Goal: Task Accomplishment & Management: Manage account settings

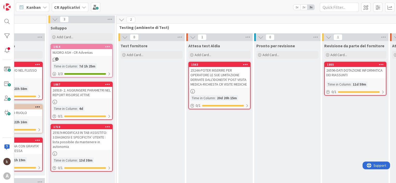
click at [73, 8] on b "CR Applicativi" at bounding box center [67, 7] width 26 height 5
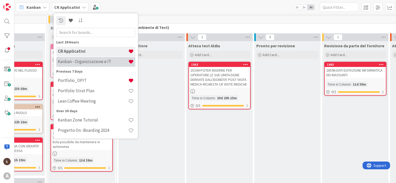
click at [72, 65] on div "Kanban - Organizzazione e IT" at bounding box center [95, 62] width 79 height 10
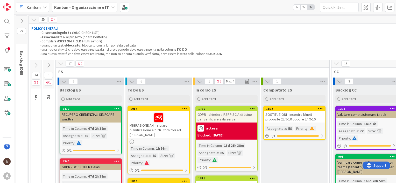
click at [63, 62] on button at bounding box center [60, 63] width 7 height 7
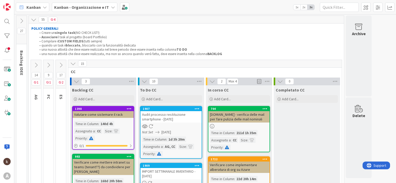
click at [50, 64] on icon at bounding box center [49, 65] width 6 height 6
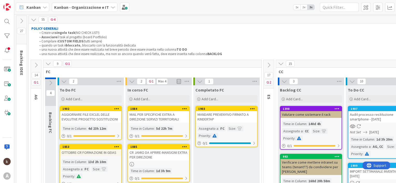
scroll to position [52, 0]
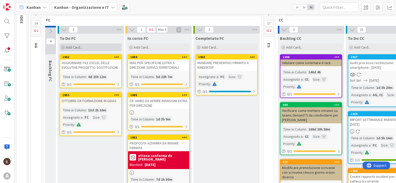
click at [88, 48] on div "Add Card..." at bounding box center [91, 47] width 62 height 8
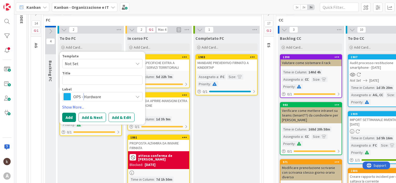
click at [83, 96] on span "OPS - Hardware" at bounding box center [101, 96] width 57 height 7
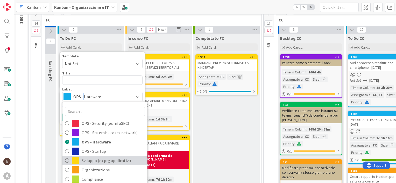
drag, startPoint x: 100, startPoint y: 160, endPoint x: 101, endPoint y: 156, distance: 4.2
click at [100, 160] on span "Sviluppo (ex prg applicativi)" at bounding box center [113, 161] width 63 height 8
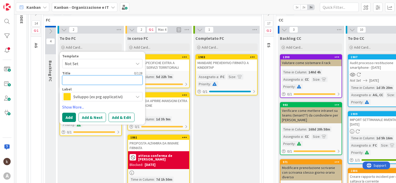
click at [88, 80] on textarea at bounding box center [102, 80] width 80 height 9
type textarea "x"
type textarea "C"
type textarea "x"
type textarea "CR"
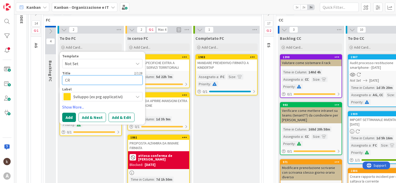
type textarea "x"
type textarea "CR"
type textarea "x"
type textarea "CR P"
type textarea "x"
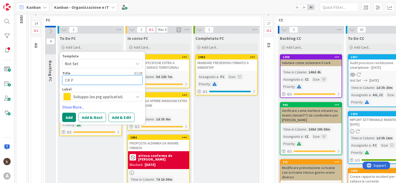
type textarea "CR PE"
type textarea "x"
type textarea "CR PER"
type textarea "x"
type textarea "CR PER"
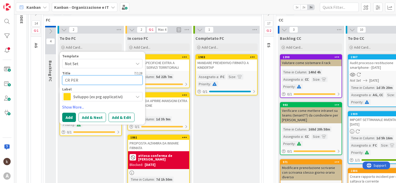
type textarea "x"
type textarea "CR PER G"
type textarea "x"
type textarea "CR PER GE"
type textarea "x"
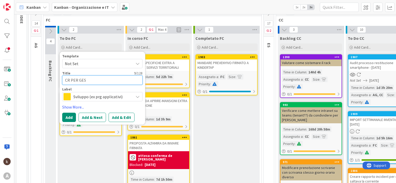
type textarea "CR PER GEST"
type textarea "x"
type textarea "CR PER GESTI"
type textarea "x"
type textarea "CR PER GESTIO"
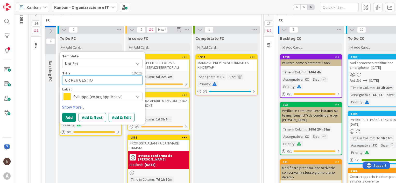
type textarea "x"
type textarea "CR PER GESTION"
type textarea "x"
type textarea "CR PER GESTIONE"
type textarea "x"
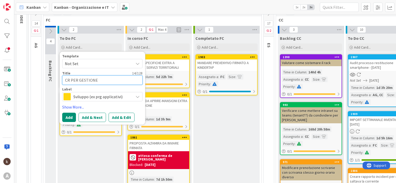
type textarea "CR PER GESTIONE"
type textarea "x"
type textarea "CR PER GESTIONE SM"
type textarea "x"
type textarea "CR PER GESTIONE SMA"
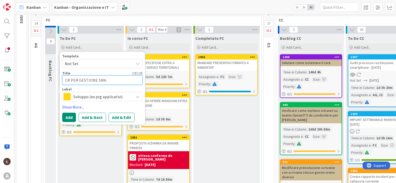
type textarea "x"
type textarea "CR PER GESTIONE SMAR"
type textarea "x"
type textarea "CR PER GESTIONE SMART"
type textarea "x"
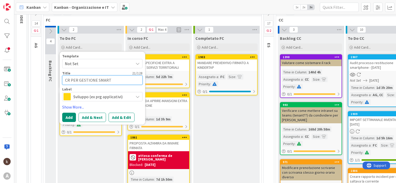
type textarea "CR PER GESTIONE SMARTP"
type textarea "x"
type textarea "CR PER GESTIONE SMARTPH"
type textarea "x"
type textarea "CR PER GESTIONE SMARTPHO"
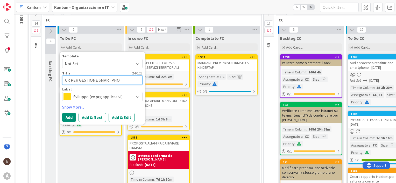
type textarea "x"
type textarea "CR PER GESTIONE SMARTPHON"
type textarea "x"
type textarea "CR PER GESTIONE SMARTPHONE"
type textarea "x"
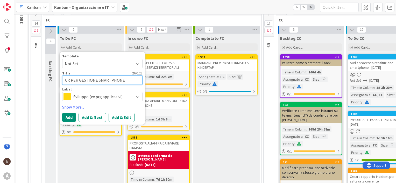
type textarea "CR PER GESTIONE SMARTPHONE"
type textarea "x"
type textarea "CR PER GESTIONE SMARTPHONE D"
type textarea "x"
type textarea "CR PER GESTIONE SMARTPHONE DI"
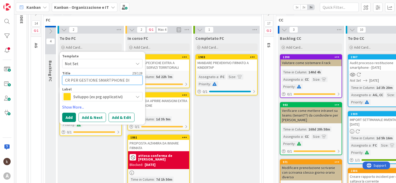
type textarea "x"
type textarea "CR PER GESTIONE SMARTPHONE DIM"
type textarea "x"
type textarea "CR PER GESTIONE SMARTPHONE DIME"
type textarea "x"
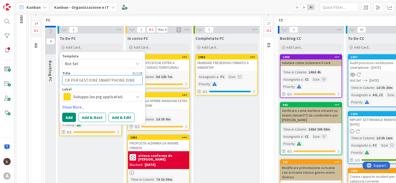
type textarea "CR PER GESTIONE SMARTPHONE DIMES"
type textarea "x"
type textarea "CR PER GESTIONE SMARTPHONE DIMESS"
type textarea "x"
type textarea "CR PER GESTIONE SMARTPHONE DIMESSI"
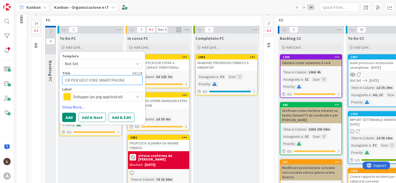
type textarea "x"
type textarea "CR PER GESTIONE SMARTPHONE DIMESSI"
click at [72, 106] on link "Show More..." at bounding box center [102, 107] width 80 height 6
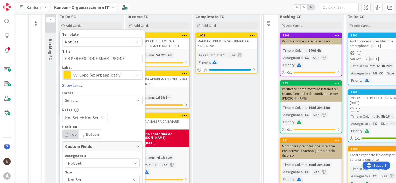
scroll to position [104, 0]
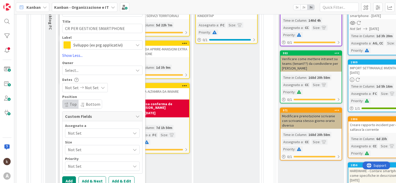
click at [81, 133] on span "Not Set" at bounding box center [99, 133] width 63 height 6
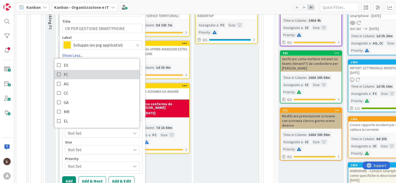
click at [65, 78] on span "FC" at bounding box center [66, 75] width 4 height 8
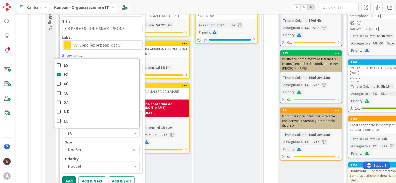
type textarea "x"
click at [70, 177] on button "Add" at bounding box center [69, 181] width 14 height 9
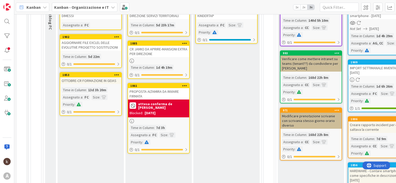
scroll to position [52, 0]
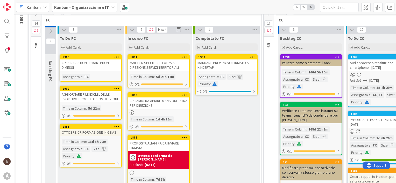
click at [86, 64] on div "CR PER GESTIONE SMARTPHONE DIMESSI" at bounding box center [90, 65] width 61 height 11
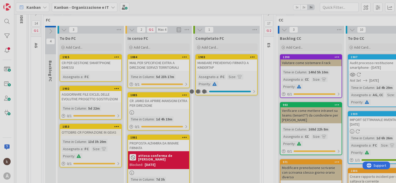
click at [86, 64] on div at bounding box center [198, 91] width 396 height 183
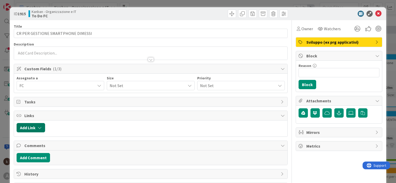
click at [39, 127] on icon "button" at bounding box center [40, 128] width 4 height 4
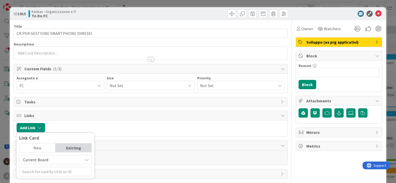
click at [39, 158] on span "Current Board" at bounding box center [35, 159] width 25 height 5
click at [35, 146] on span "All Boards" at bounding box center [58, 148] width 72 height 8
click at [47, 173] on input "text" at bounding box center [55, 171] width 72 height 9
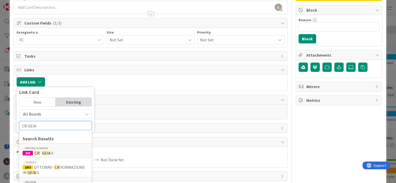
scroll to position [52, 0]
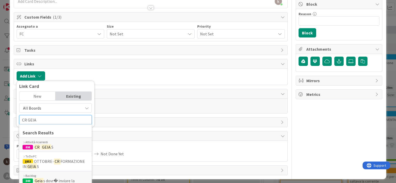
type input "CR GEIA"
click at [47, 144] on div "Attività ricorrenti" at bounding box center [56, 142] width 66 height 5
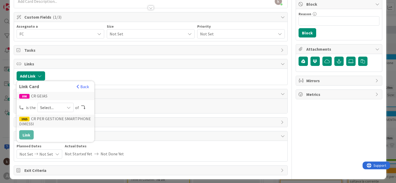
click at [62, 108] on div "Select..." at bounding box center [55, 107] width 36 height 9
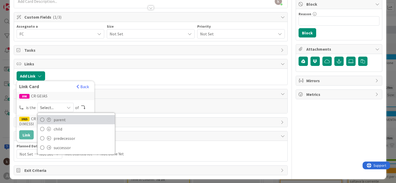
drag, startPoint x: 49, startPoint y: 120, endPoint x: 46, endPoint y: 123, distance: 4.2
click at [49, 120] on span at bounding box center [49, 120] width 4 height 4
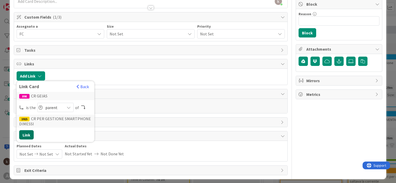
click at [30, 134] on button "Link" at bounding box center [26, 134] width 14 height 9
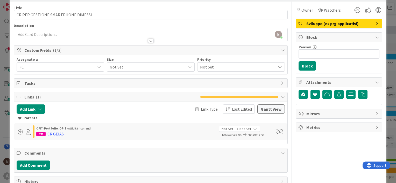
scroll to position [0, 0]
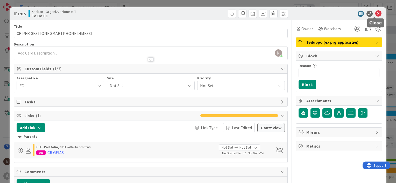
click at [375, 13] on icon at bounding box center [378, 14] width 6 height 6
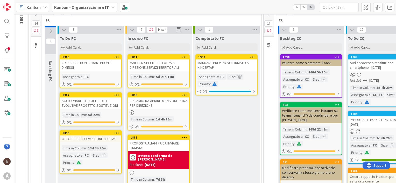
click at [82, 5] on b "Kanban - Organizzazione e IT" at bounding box center [81, 7] width 55 height 5
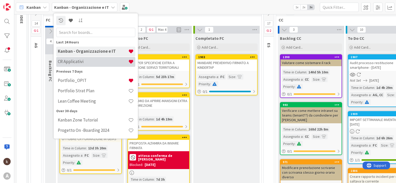
click at [82, 58] on div "CR Applicativi" at bounding box center [95, 62] width 79 height 10
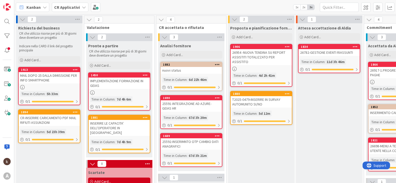
click at [43, 75] on div "MAIL DOPO 25 DALLA DIMISSIONE PER INFO SMARTPHONE" at bounding box center [49, 77] width 61 height 11
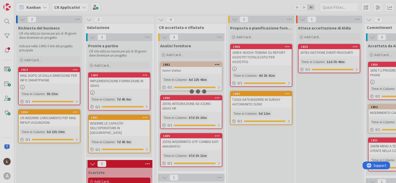
click at [43, 75] on div at bounding box center [198, 91] width 396 height 183
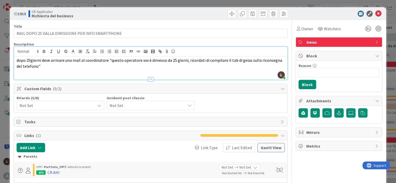
drag, startPoint x: 39, startPoint y: 58, endPoint x: 17, endPoint y: 57, distance: 21.8
click at [19, 57] on p "dopo 25giorni deve arrivare una mail al coordinatore "questo operatore xxx è di…" at bounding box center [151, 63] width 268 height 12
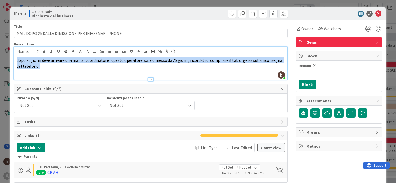
drag, startPoint x: 16, startPoint y: 58, endPoint x: 39, endPoint y: 67, distance: 24.6
click at [39, 67] on div "dopo 25giorni deve arrivare una mail al coordinatore "questo operatore xxx è di…" at bounding box center [150, 67] width 273 height 23
click at [375, 13] on icon at bounding box center [378, 14] width 6 height 6
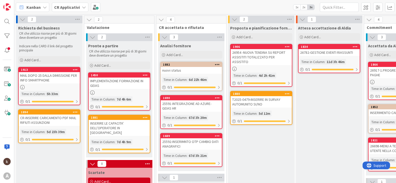
click at [64, 7] on b "CR Applicativi" at bounding box center [67, 7] width 26 height 5
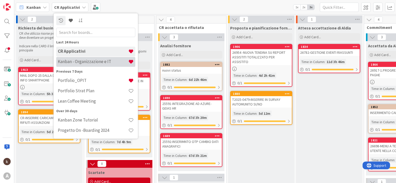
click at [76, 62] on h4 "Kanban - Organizzazione e IT" at bounding box center [93, 61] width 70 height 5
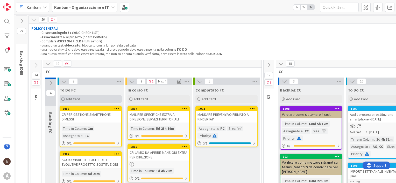
scroll to position [26, 0]
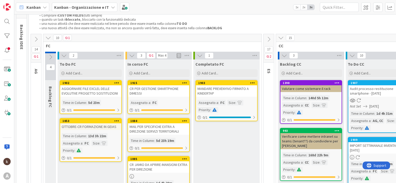
click at [150, 90] on div "CR PER GESTIONE SMARTPHONE DIMESSI" at bounding box center [158, 90] width 61 height 11
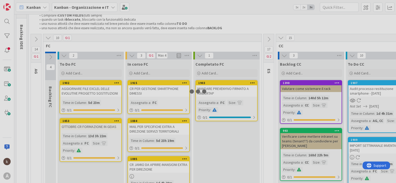
click at [150, 90] on div at bounding box center [198, 91] width 396 height 183
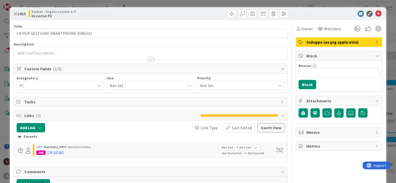
click at [150, 59] on div at bounding box center [151, 59] width 6 height 4
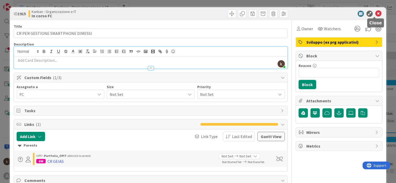
click at [375, 13] on icon at bounding box center [378, 14] width 6 height 6
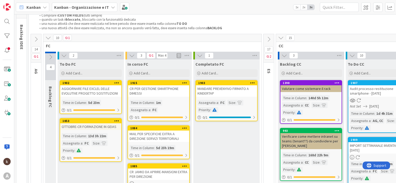
click at [82, 9] on b "Kanban - Organizzazione e IT" at bounding box center [81, 7] width 55 height 5
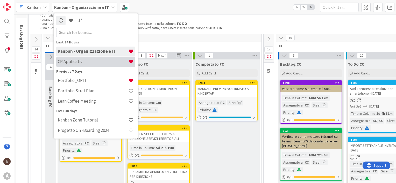
click at [82, 58] on div "CR Applicativi" at bounding box center [95, 62] width 79 height 10
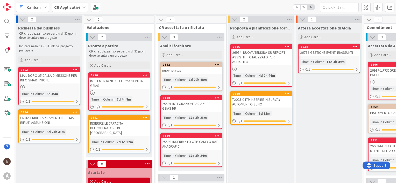
click at [46, 74] on div "MAIL DOPO 25 DALLA DIMISSIONE PER INFO SMARTPHONE" at bounding box center [49, 77] width 61 height 11
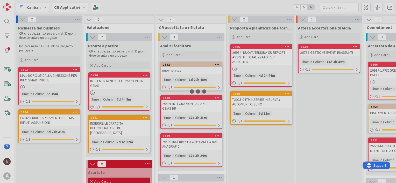
click at [46, 74] on div at bounding box center [198, 91] width 396 height 183
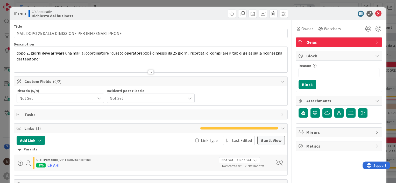
click at [36, 60] on div at bounding box center [150, 65] width 273 height 13
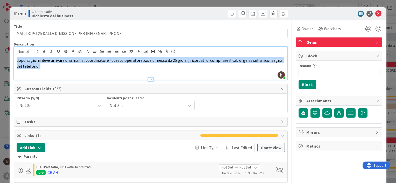
drag, startPoint x: 17, startPoint y: 61, endPoint x: 38, endPoint y: 67, distance: 22.1
click at [38, 67] on span "dopo 25giorni deve arrivare una mail al coordinatore "questo operatore xxx è di…" at bounding box center [150, 63] width 266 height 11
copy span "dopo 25giorni deve arrivare una mail al coordinatore "questo operatore xxx è di…"
click at [375, 14] on icon at bounding box center [378, 14] width 6 height 6
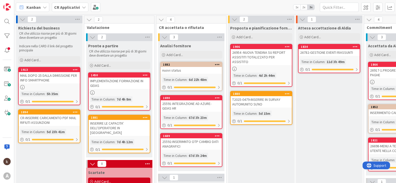
click at [48, 79] on div "MAIL DOPO 25 DALLA DIMISSIONE PER INFO SMARTPHONE" at bounding box center [49, 77] width 61 height 11
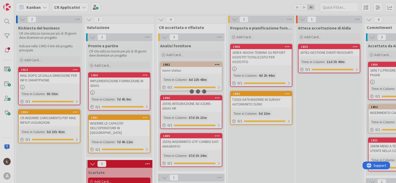
click at [48, 79] on div at bounding box center [198, 91] width 396 height 183
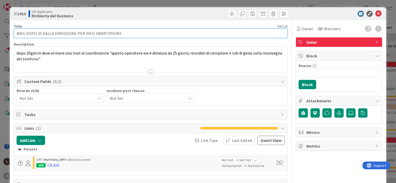
click at [18, 34] on input "MAIL DOPO 25 DALLA DIMISSIONE PER INFO SMARTPHONE" at bounding box center [151, 33] width 274 height 9
paste input "27153"
type input "27153-MAIL DOPO 25 DALLA DIMISSIONE PER INFO SMARTPHONE"
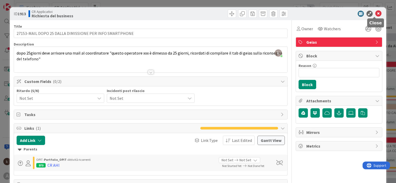
click at [375, 15] on icon at bounding box center [378, 14] width 6 height 6
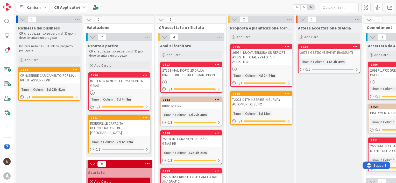
click at [64, 8] on b "CR Applicativi" at bounding box center [67, 7] width 26 height 5
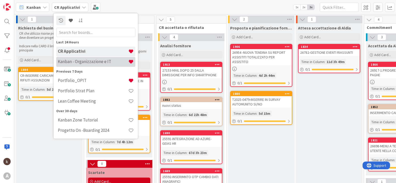
click at [81, 61] on h4 "Kanban - Organizzazione e IT" at bounding box center [93, 61] width 70 height 5
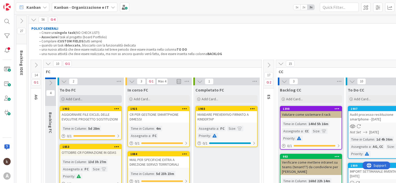
click at [91, 99] on div "Add Card..." at bounding box center [91, 99] width 62 height 8
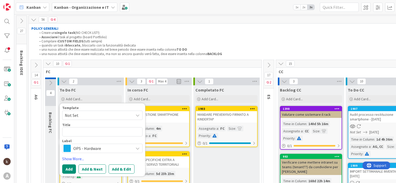
click at [93, 150] on span "OPS - Hardware" at bounding box center [101, 148] width 57 height 7
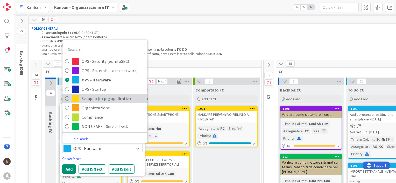
click at [97, 98] on span "Sviluppo (ex prg applicativi)" at bounding box center [113, 99] width 63 height 8
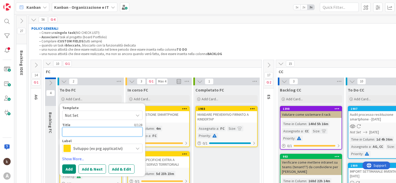
click at [88, 134] on textarea at bounding box center [102, 131] width 80 height 9
type textarea "x"
type textarea "T"
type textarea "x"
type textarea "TE"
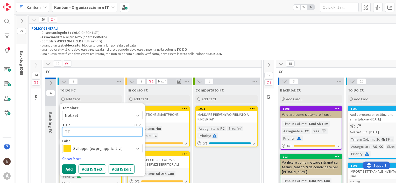
type textarea "x"
type textarea "TES"
type textarea "x"
type textarea "TEST"
type textarea "x"
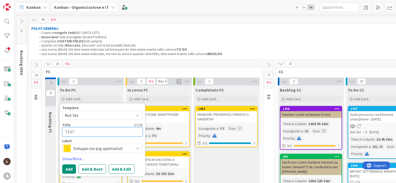
type textarea "TESTA"
type textarea "x"
type textarea "TESTAR"
type textarea "x"
type textarea "TESTARE"
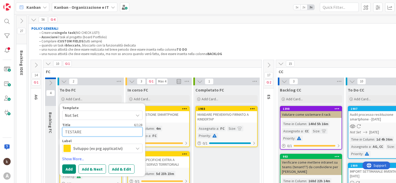
type textarea "x"
type textarea "TESTARE"
type textarea "x"
type textarea "TESTARE C"
type textarea "x"
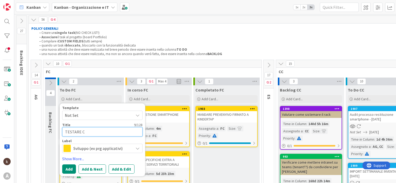
type textarea "TESTARE CR"
type textarea "x"
type textarea "TESTARE CR"
type textarea "x"
type textarea "TESTARE CR J"
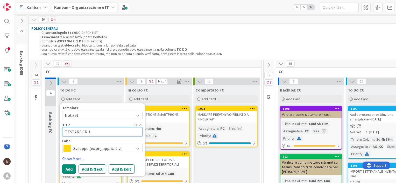
type textarea "x"
type textarea "TESTARE CR JA"
type textarea "x"
type textarea "TESTARE CR JAM"
type textarea "x"
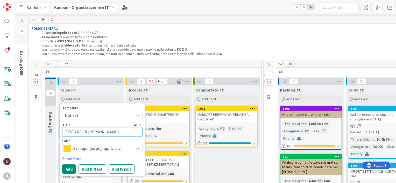
type textarea "TESTARE CR JAMIO"
type textarea "x"
type textarea "TESTARE CR JAMIO"
type textarea "x"
type textarea "TESTARE CR JAMIO A"
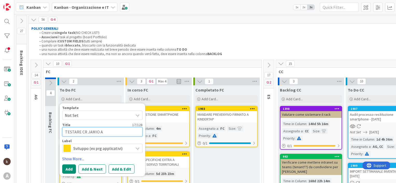
type textarea "x"
type textarea "TESTARE CR JAMIO AU"
type textarea "x"
type textarea "TESTARE CR JAMIO AUT"
type textarea "x"
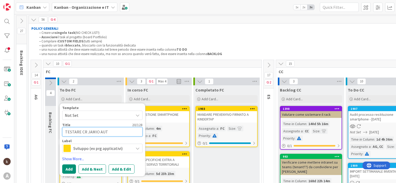
type textarea "TESTARE CR JAMIO AUTO"
type textarea "x"
type textarea "TESTARE CR JAMIO AUTOM"
type textarea "x"
type textarea "TESTARE CR JAMIO AUTOMO"
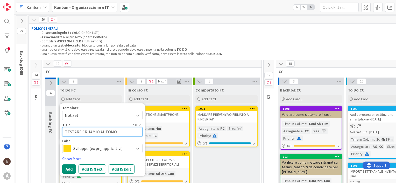
type textarea "x"
type textarea "TESTARE CR JAMIO AUTOMON"
type textarea "x"
type textarea "TESTARE CR JAMIO AUTOMONU"
type textarea "x"
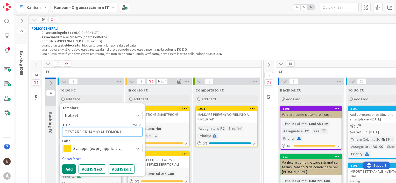
type textarea "TESTARE CR JAMIO AUTOMONUT"
type textarea "x"
type textarea "TESTARE CR JAMIO AUTOMONUTO"
type textarea "x"
type textarea "TESTARE CR JAMIO AUTOMONUTO"
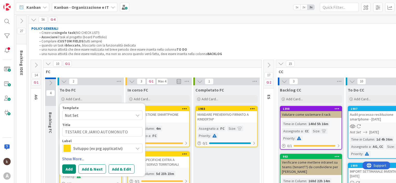
click at [75, 159] on link "Show More..." at bounding box center [102, 159] width 80 height 6
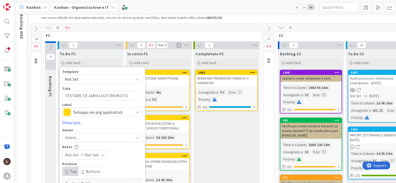
scroll to position [78, 0]
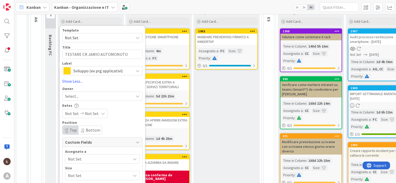
click at [77, 162] on div "Not Set" at bounding box center [102, 159] width 75 height 9
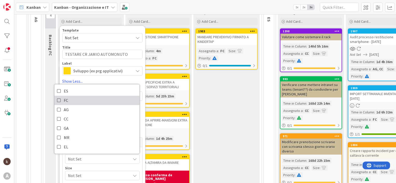
click at [71, 101] on link "FC" at bounding box center [96, 100] width 85 height 9
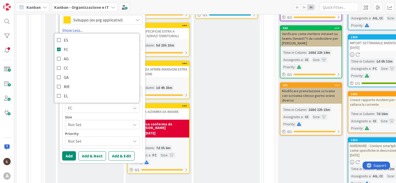
scroll to position [129, 0]
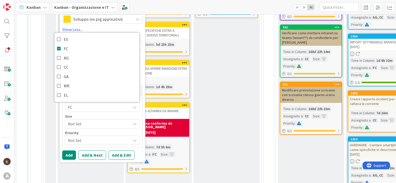
click at [79, 120] on span "Not Set" at bounding box center [98, 123] width 60 height 7
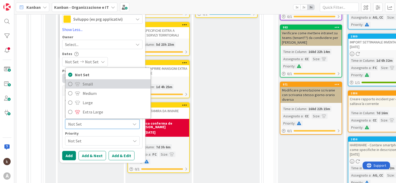
click at [82, 86] on link "Small" at bounding box center [107, 83] width 85 height 9
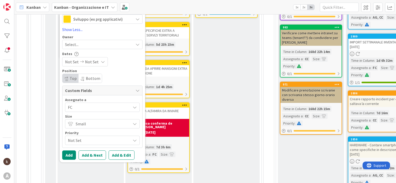
click at [85, 139] on span "Not Set" at bounding box center [98, 140] width 60 height 7
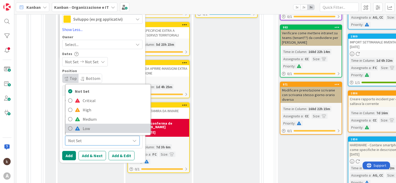
click at [81, 128] on link "Low" at bounding box center [107, 128] width 85 height 9
type textarea "x"
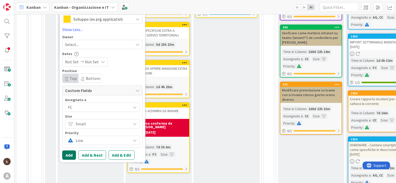
click at [69, 156] on button "Add" at bounding box center [69, 155] width 14 height 9
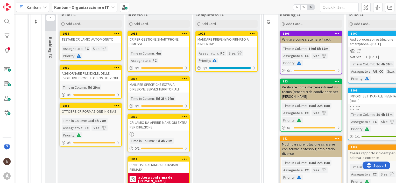
scroll to position [52, 0]
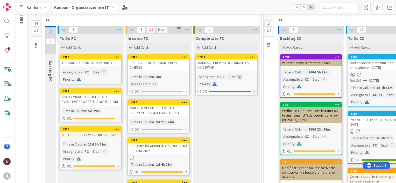
click at [154, 67] on div "CR PER GESTIONE SMARTPHONE DIMESSI" at bounding box center [158, 65] width 61 height 11
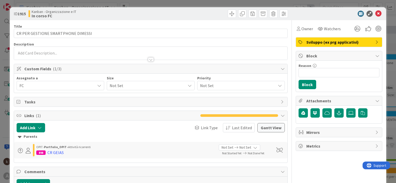
click at [122, 85] on span "Not Set" at bounding box center [145, 85] width 73 height 7
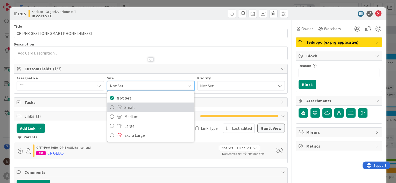
click at [124, 106] on span "Small" at bounding box center [157, 108] width 67 height 8
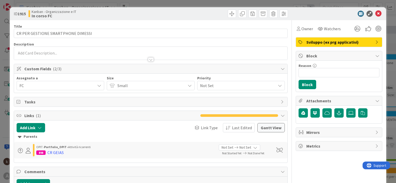
click at [211, 86] on span "Not Set" at bounding box center [236, 85] width 73 height 7
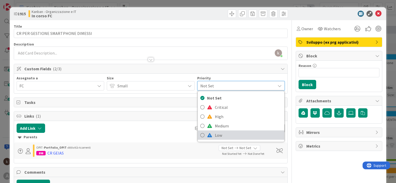
click at [218, 133] on span "Low" at bounding box center [248, 135] width 67 height 8
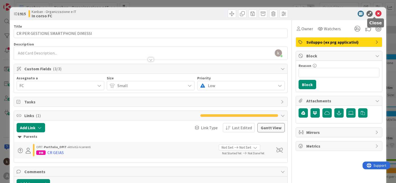
click at [375, 13] on icon at bounding box center [378, 14] width 6 height 6
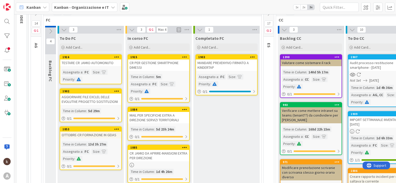
click at [86, 63] on div "TESTARE CR JAMIO AUTOMONUTO" at bounding box center [90, 63] width 61 height 7
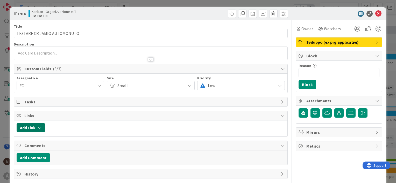
click at [35, 125] on button "Add Link" at bounding box center [31, 127] width 28 height 9
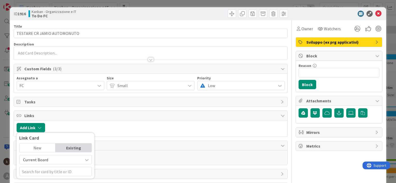
click at [44, 156] on span "Current Board" at bounding box center [51, 159] width 58 height 7
click at [40, 146] on span "All Boards" at bounding box center [58, 148] width 72 height 8
click at [52, 175] on input "text" at bounding box center [55, 171] width 72 height 9
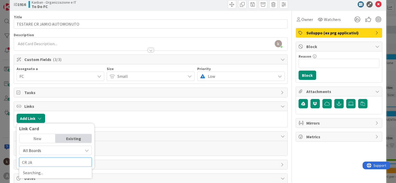
scroll to position [26, 0]
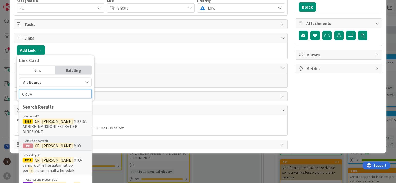
type input "CR JA"
click at [74, 143] on span "MIO" at bounding box center [77, 145] width 7 height 5
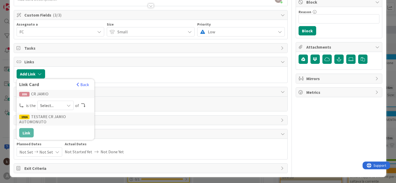
click at [63, 103] on div "Select..." at bounding box center [55, 105] width 36 height 9
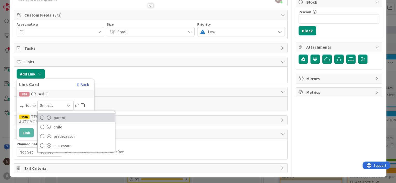
click at [55, 115] on span "parent" at bounding box center [83, 118] width 58 height 8
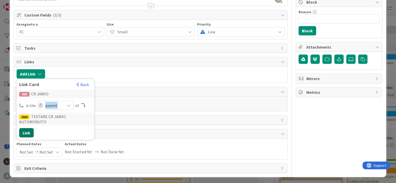
click at [30, 128] on button "Link" at bounding box center [26, 132] width 14 height 9
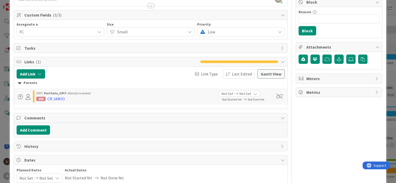
scroll to position [0, 0]
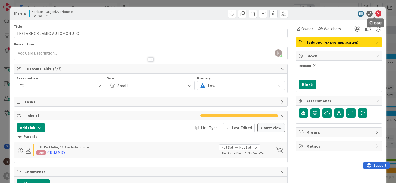
click at [375, 13] on icon at bounding box center [378, 14] width 6 height 6
